Goal: Task Accomplishment & Management: Manage account settings

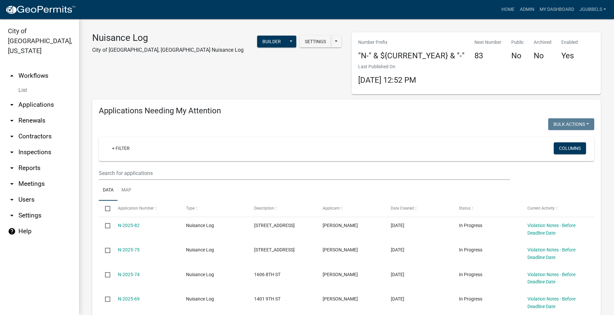
select select "2: 50"
click at [530, 9] on link "Admin" at bounding box center [527, 9] width 20 height 13
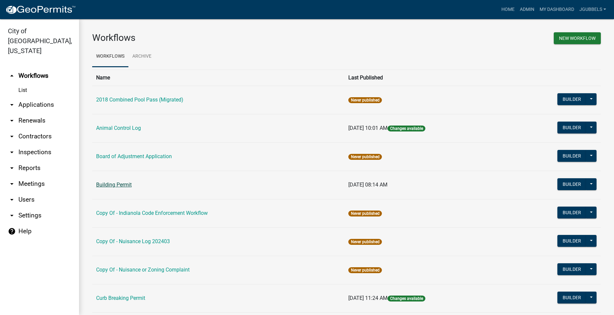
click at [126, 184] on link "Building Permit" at bounding box center [114, 184] width 36 height 6
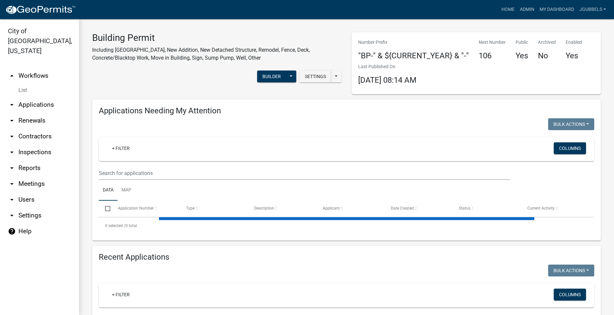
select select "2: 50"
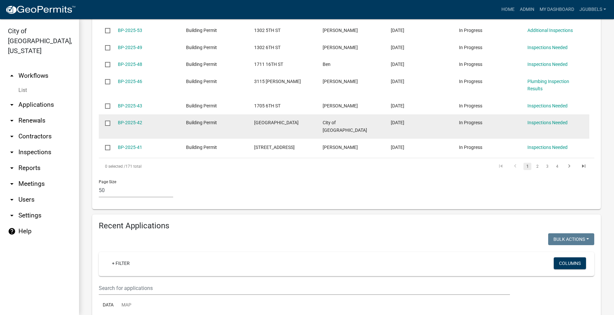
scroll to position [1119, 0]
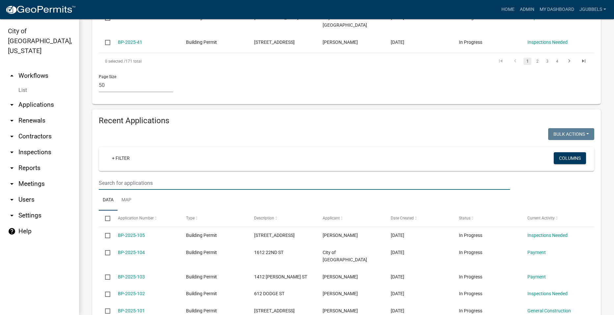
click at [230, 176] on input "text" at bounding box center [304, 182] width 411 height 13
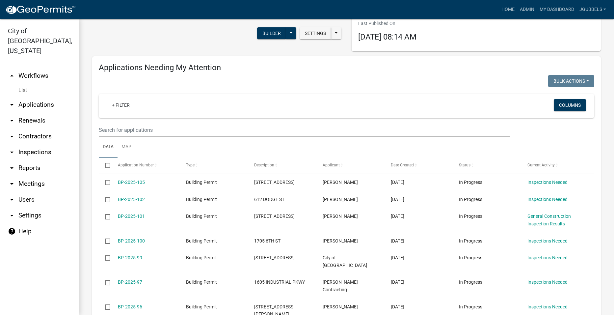
scroll to position [39, 0]
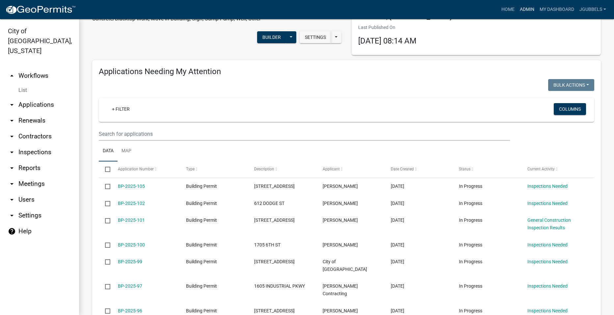
type input "2510 12"
click at [533, 12] on link "Admin" at bounding box center [527, 9] width 20 height 13
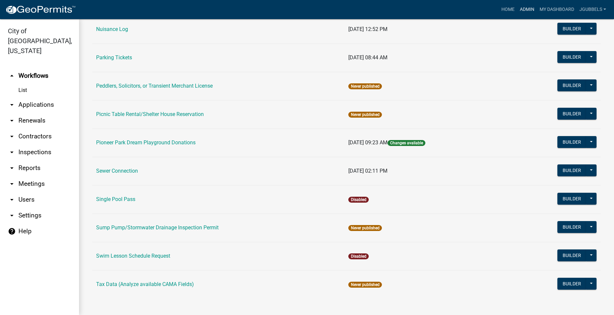
scroll to position [440, 0]
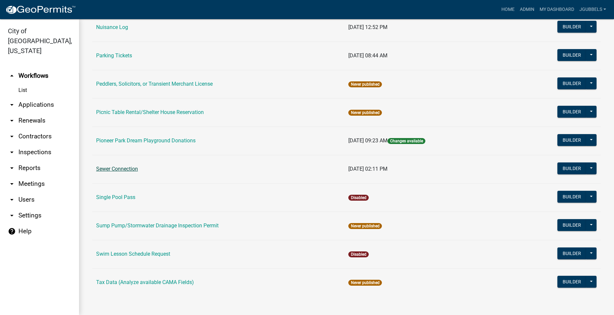
click at [113, 166] on link "Sewer Connection" at bounding box center [117, 168] width 42 height 6
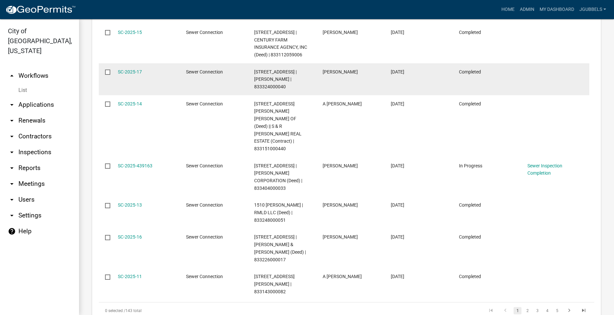
scroll to position [461, 0]
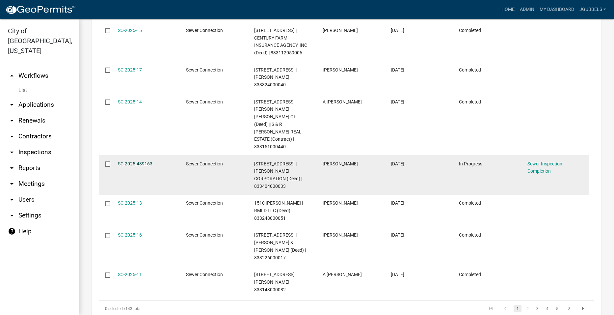
click at [150, 161] on link "SC-2025-439163" at bounding box center [135, 163] width 35 height 5
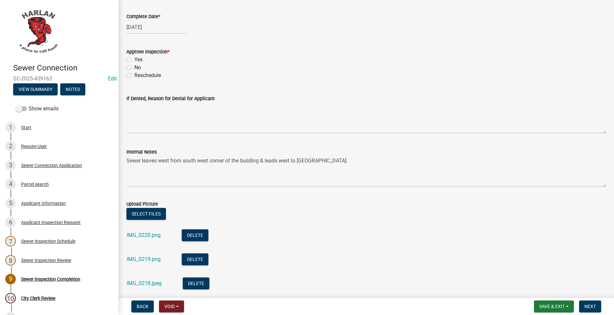
scroll to position [99, 0]
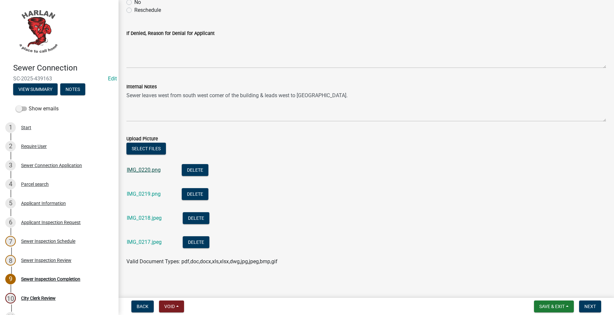
click at [150, 171] on link "IMG_0220.png" at bounding box center [144, 169] width 34 height 6
click at [151, 199] on div "IMG_0219.png" at bounding box center [149, 194] width 44 height 13
click at [151, 193] on link "IMG_0219.png" at bounding box center [144, 193] width 34 height 6
click at [139, 218] on link "IMG_0218.jpeg" at bounding box center [144, 218] width 35 height 6
click at [154, 244] on link "IMG_0217.jpeg" at bounding box center [144, 242] width 35 height 6
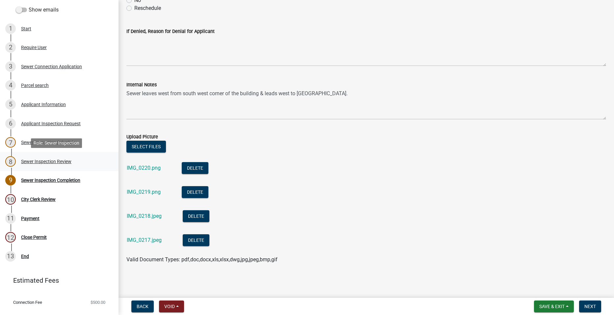
click at [82, 161] on div "8 Sewer Inspection Review" at bounding box center [56, 161] width 103 height 11
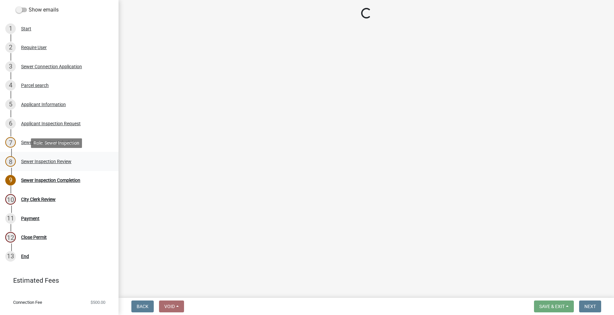
scroll to position [0, 0]
select select "85df6ec5-993d-44f3-9afb-3ca5db0bc6b1"
select select "624c6af2-6b6c-436f-b921-6e9557ada5ca"
select select "1dfb1bf6-0546-4612-a136-c138b49dbc2d"
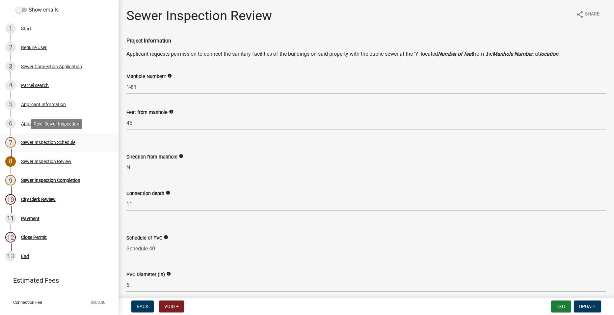
click at [59, 145] on div "7 Sewer Inspection Schedule" at bounding box center [56, 142] width 103 height 11
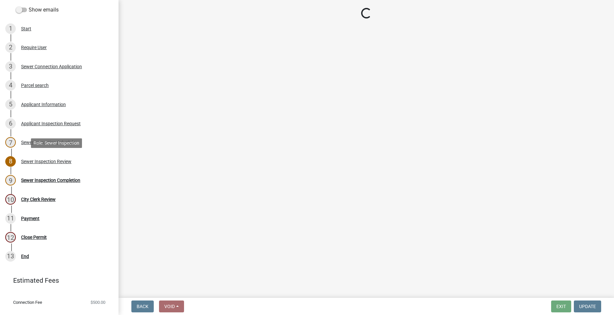
select select "4d687462-b2d6-4c25-b9b1-7d442cf21ea8"
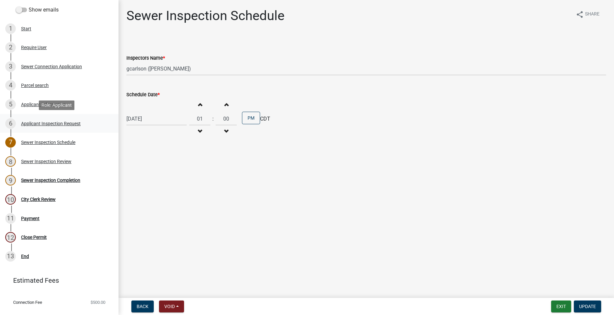
click at [56, 128] on div "6 Applicant Inspection Request" at bounding box center [56, 123] width 103 height 11
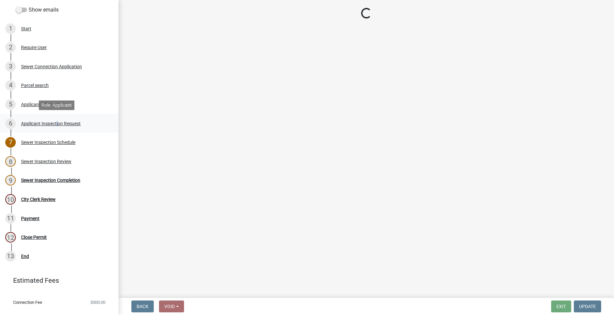
select select "cf52e791-2819-4de0-af37-6830053692bc"
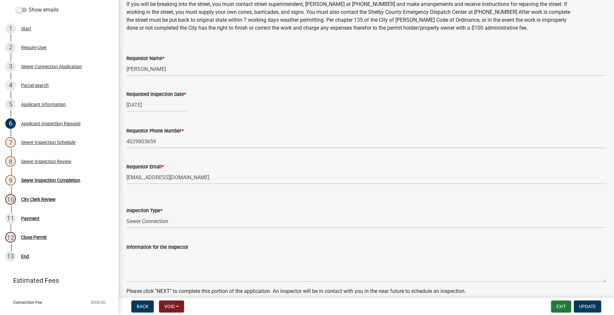
scroll to position [57, 0]
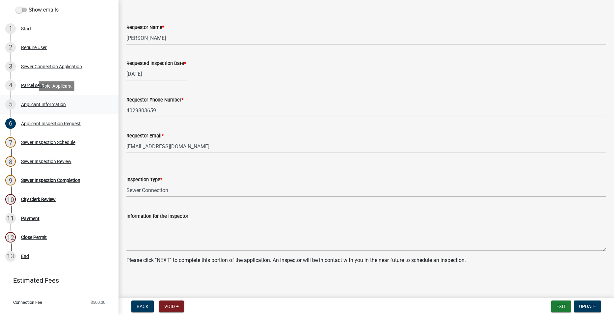
click at [84, 106] on div "5 Applicant Information" at bounding box center [56, 104] width 103 height 11
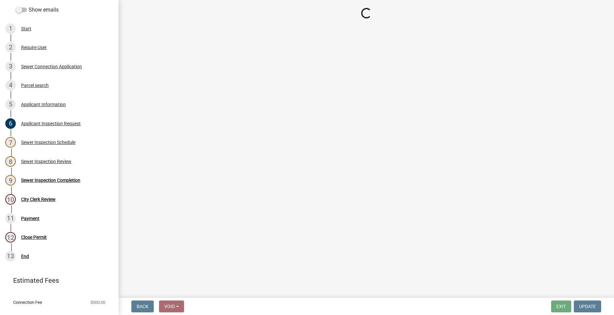
select select "cac2e277-a905-4fab-b911-88aa33db3d95"
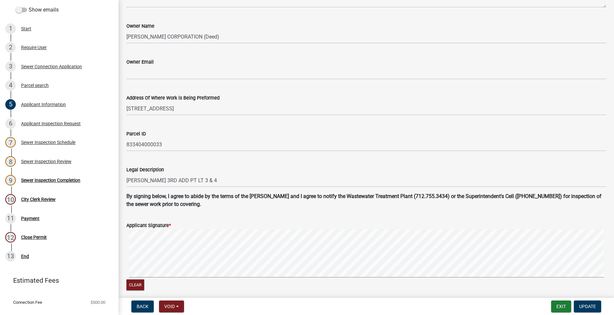
scroll to position [481, 0]
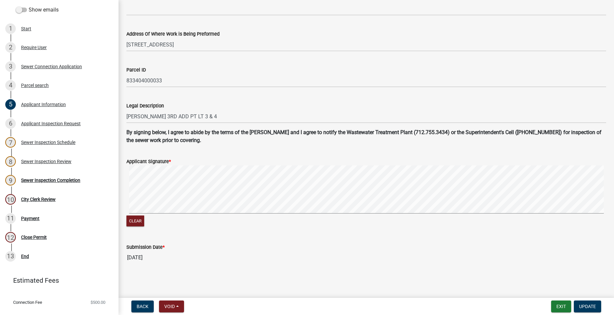
click at [57, 204] on link "10 City Clerk Review" at bounding box center [59, 199] width 118 height 19
click at [72, 178] on div "Sewer Inspection Completion" at bounding box center [50, 180] width 59 height 5
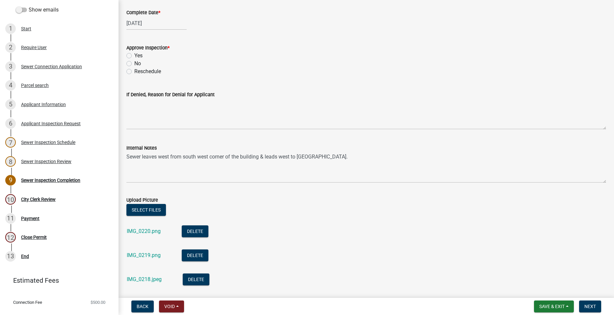
scroll to position [0, 0]
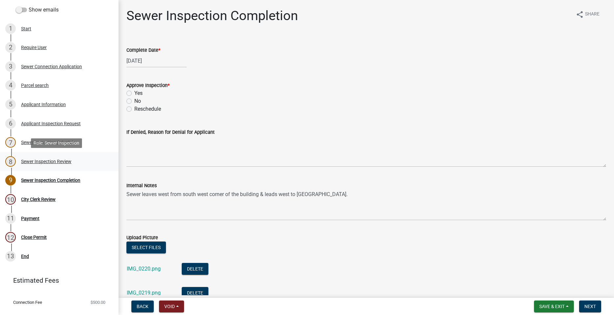
click at [47, 169] on link "8 Sewer Inspection Review" at bounding box center [59, 161] width 118 height 19
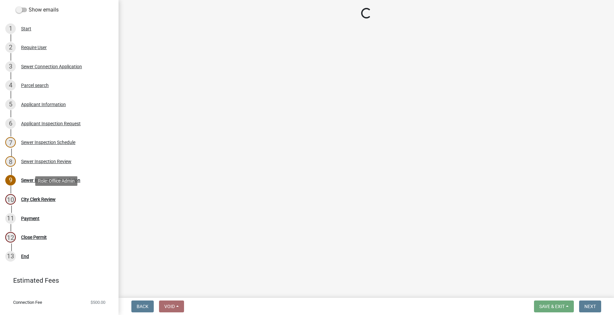
select select "85df6ec5-993d-44f3-9afb-3ca5db0bc6b1"
select select "624c6af2-6b6c-436f-b921-6e9557ada5ca"
select select "1dfb1bf6-0546-4612-a136-c138b49dbc2d"
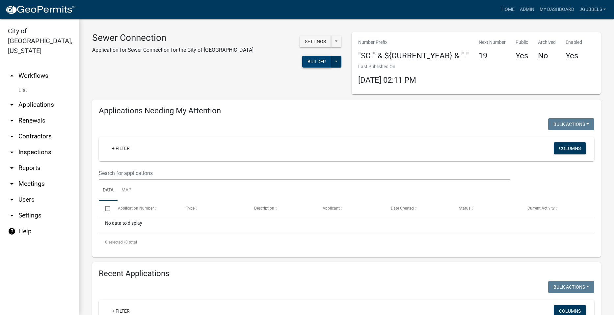
click at [302, 56] on button "Builder" at bounding box center [316, 62] width 29 height 12
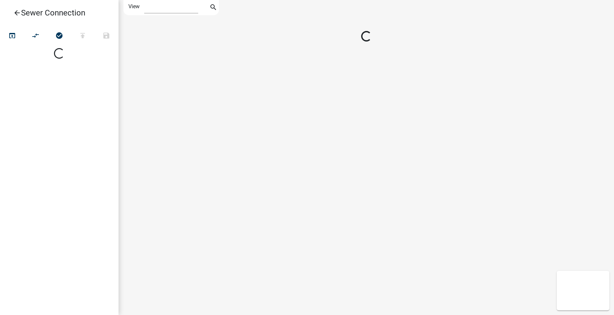
select select "1"
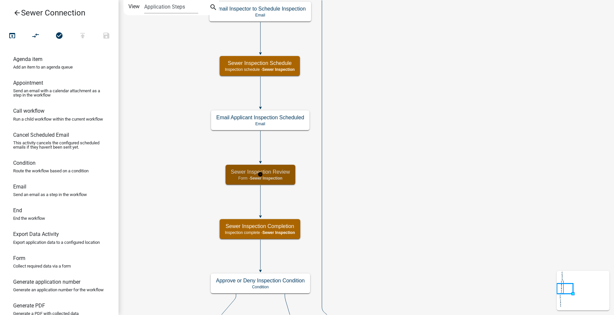
click at [291, 178] on div "Sewer Inspection Review Form - Sewer Inspection" at bounding box center [260, 175] width 70 height 20
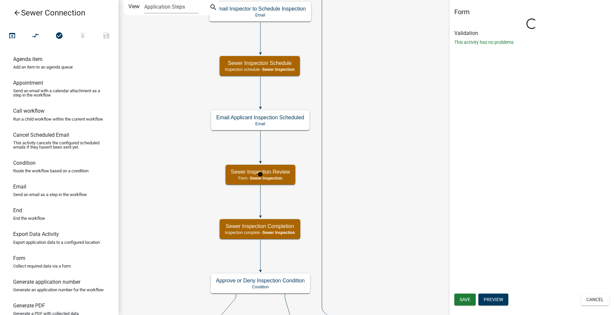
select select
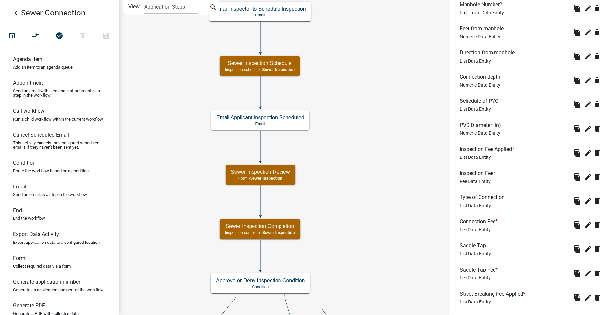
scroll to position [373, 0]
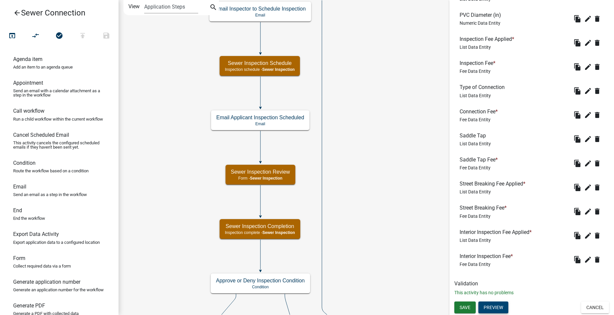
click at [503, 303] on button "Preview" at bounding box center [493, 307] width 30 height 12
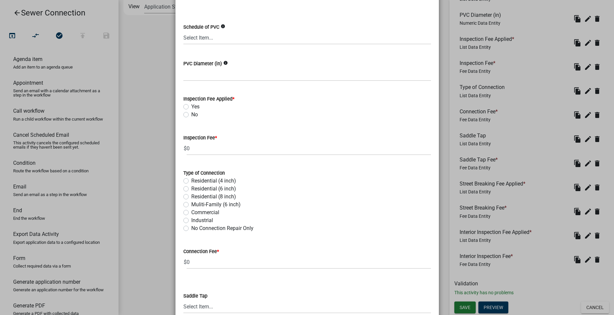
scroll to position [475, 0]
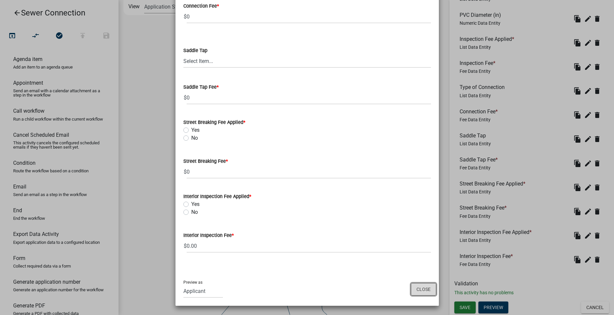
click at [411, 286] on button "Close" at bounding box center [423, 289] width 25 height 13
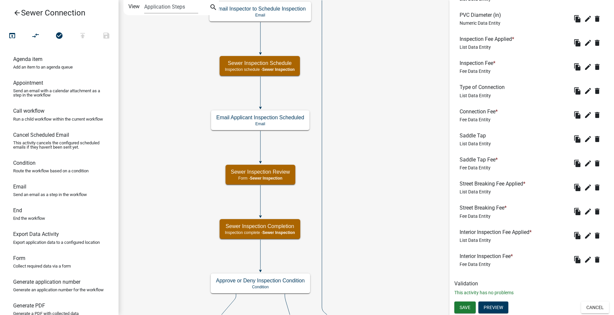
click at [15, 10] on icon "arrow_back" at bounding box center [17, 13] width 8 height 9
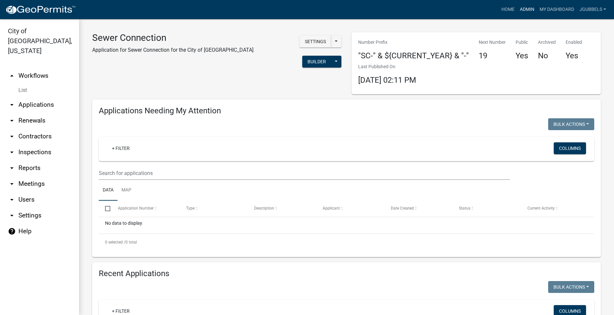
click at [526, 11] on link "Admin" at bounding box center [527, 9] width 20 height 13
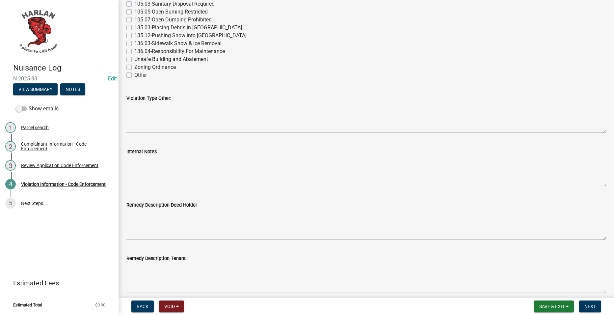
scroll to position [197, 0]
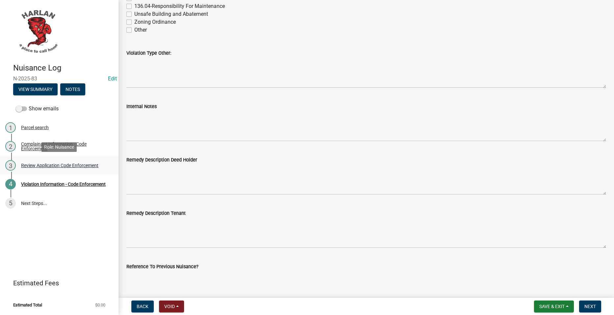
click at [54, 166] on div "Review Application Code Enforcement" at bounding box center [59, 165] width 77 height 5
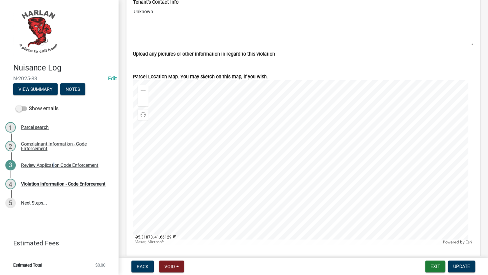
scroll to position [1142, 0]
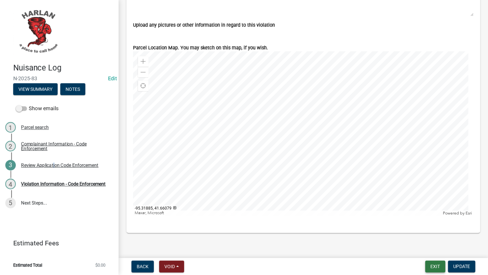
click at [437, 266] on button "Exit" at bounding box center [435, 267] width 20 height 12
